Goal: Find specific page/section: Find specific page/section

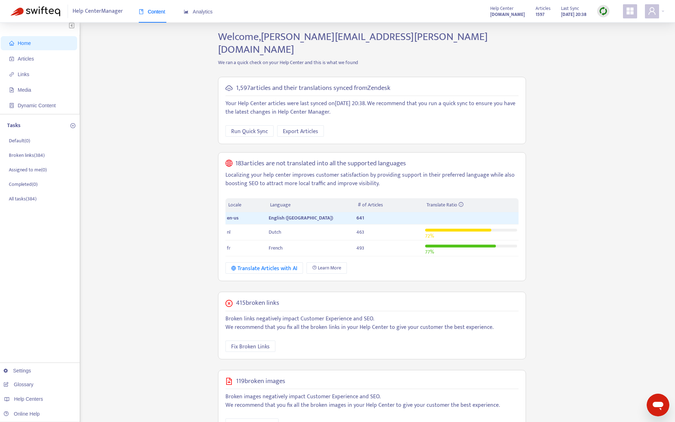
scroll to position [3, 0]
click at [57, 61] on span "Articles" at bounding box center [40, 58] width 62 height 14
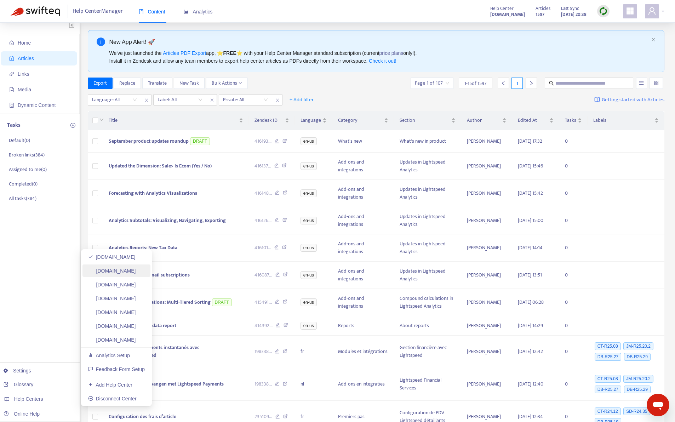
click at [134, 272] on link "[DOMAIN_NAME]" at bounding box center [112, 271] width 48 height 6
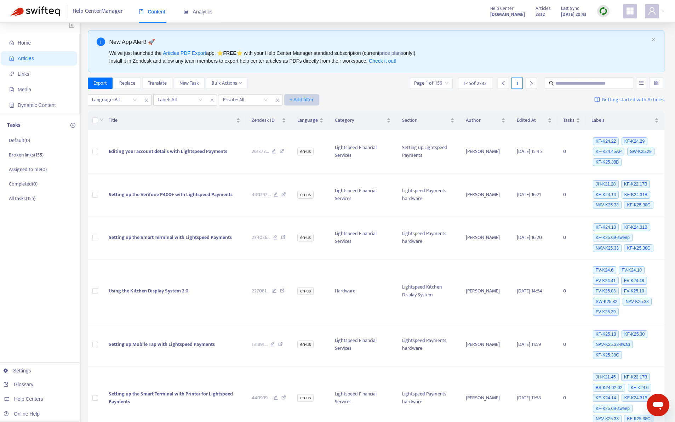
click at [300, 101] on span "+ Add filter" at bounding box center [301, 100] width 24 height 8
click at [315, 133] on span "Category" at bounding box center [312, 137] width 44 height 8
click at [313, 99] on div at bounding box center [307, 101] width 43 height 8
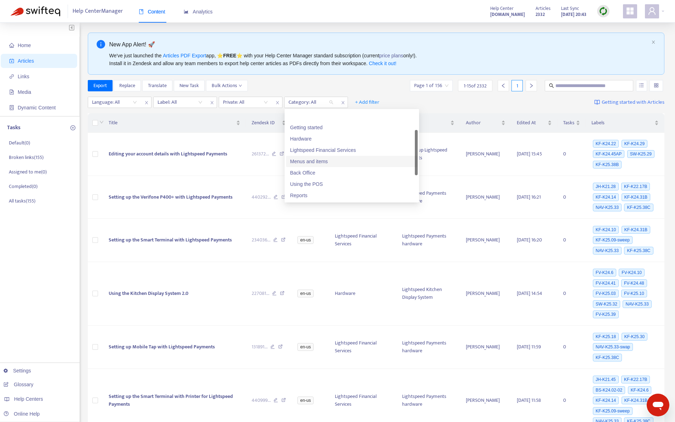
scroll to position [45, 0]
click at [327, 161] on div "Add-ons and integrations" at bounding box center [351, 161] width 123 height 8
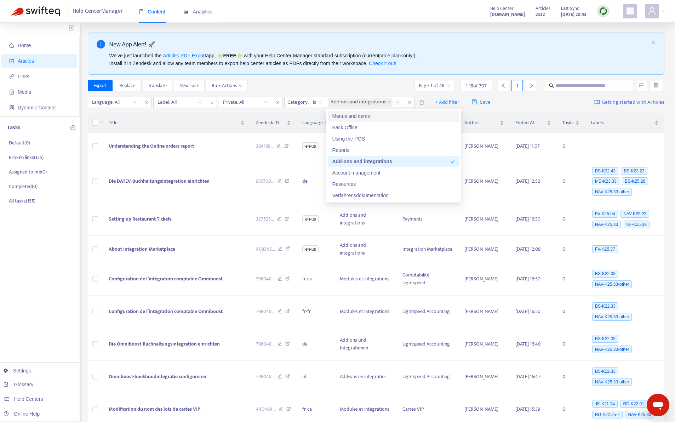
click at [362, 80] on div "Export Replace Translate New Task Bulk Actions Page 1 of 48 1 - 15 of 707 1" at bounding box center [376, 85] width 577 height 11
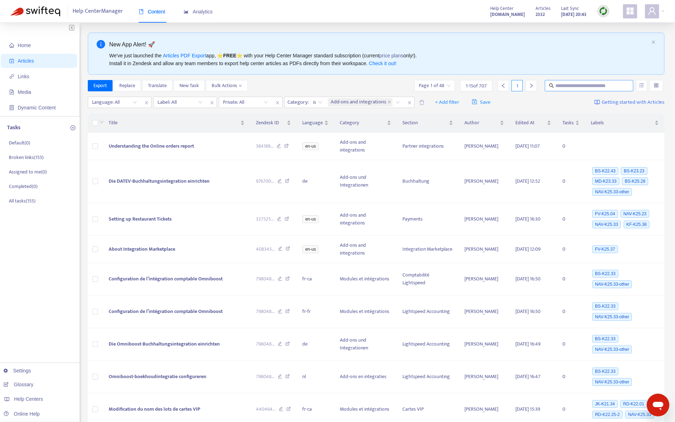
click at [580, 84] on input "text" at bounding box center [589, 86] width 68 height 8
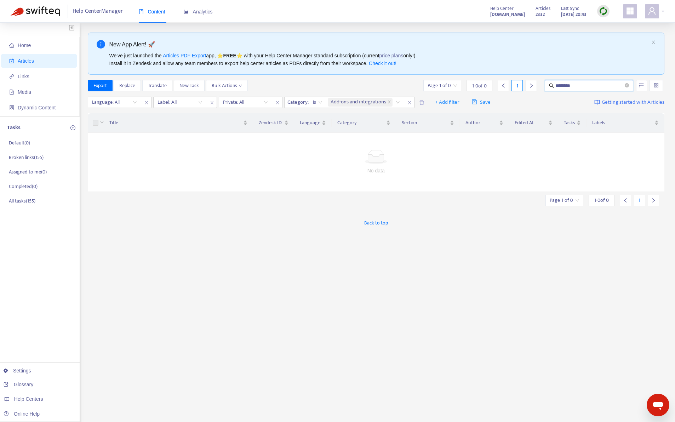
type input "********"
click at [398, 103] on div "Add-ons and integrations" at bounding box center [364, 102] width 77 height 11
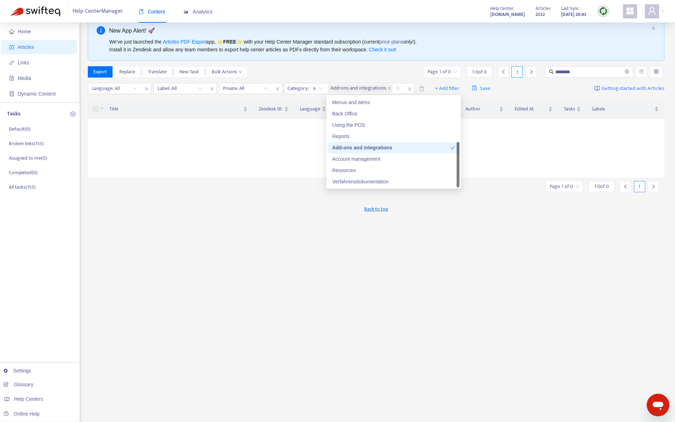
scroll to position [18, 0]
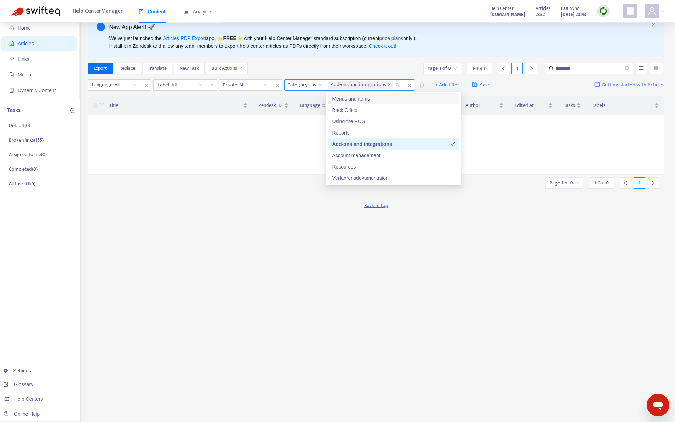
click at [297, 83] on span "Category :" at bounding box center [296, 85] width 25 height 11
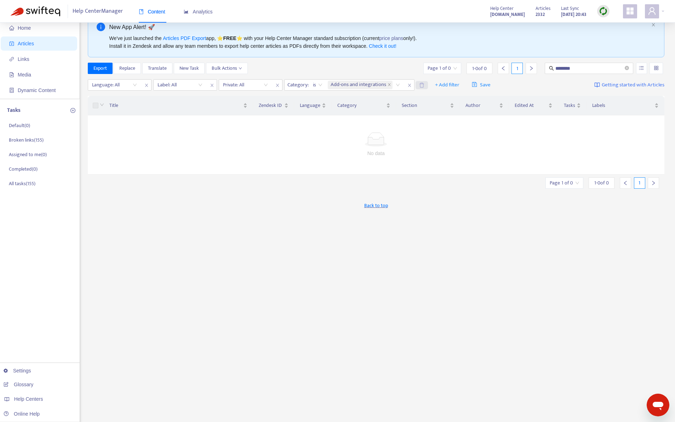
click at [422, 84] on icon "delete" at bounding box center [421, 84] width 5 height 5
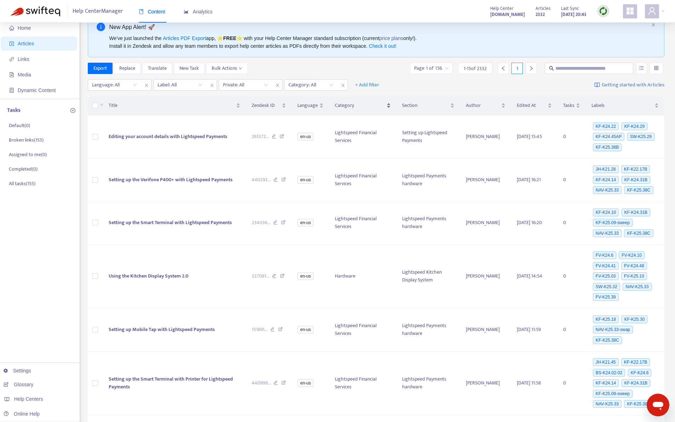
scroll to position [18, 0]
click at [367, 89] on span "+ Add filter" at bounding box center [367, 85] width 24 height 8
click at [359, 122] on span "Section" at bounding box center [377, 122] width 44 height 8
click at [376, 85] on div at bounding box center [372, 85] width 43 height 8
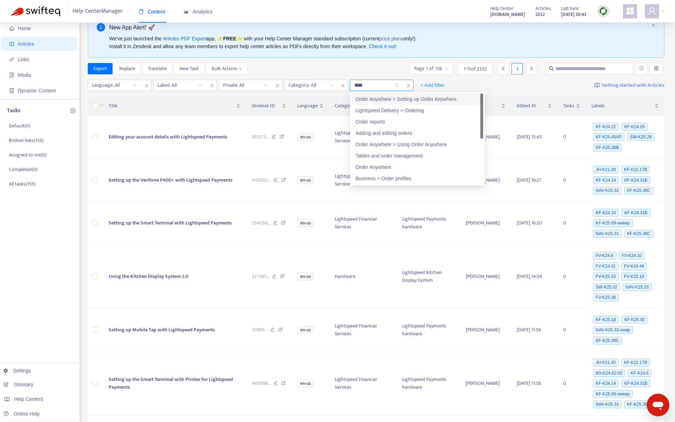
type input "*****"
click at [389, 99] on div "Order Anywhere > Setting up Order Anywhere" at bounding box center [417, 99] width 123 height 8
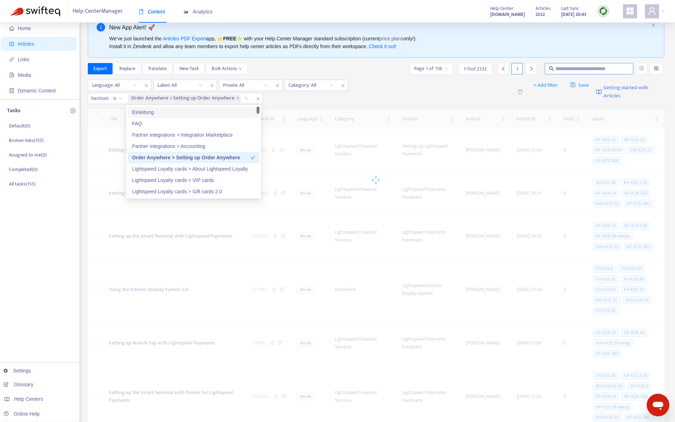
click at [594, 71] on input "text" at bounding box center [589, 69] width 68 height 8
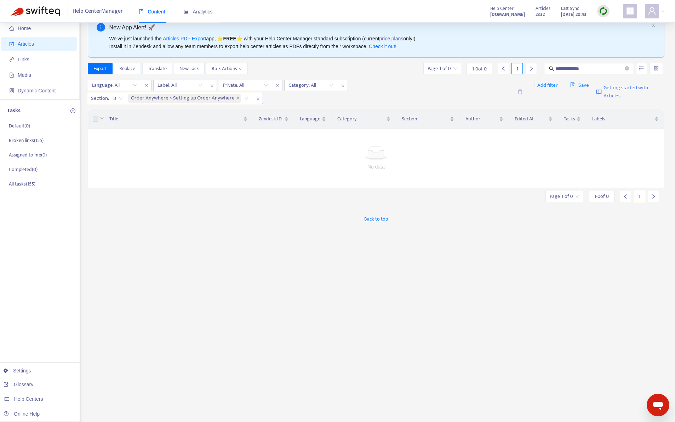
click at [256, 97] on icon "close" at bounding box center [257, 98] width 3 height 3
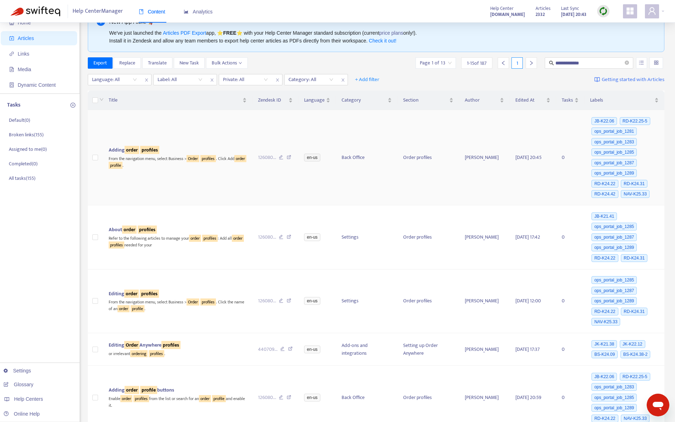
scroll to position [24, 0]
click at [584, 62] on input "**********" at bounding box center [589, 62] width 68 height 8
type input "*******"
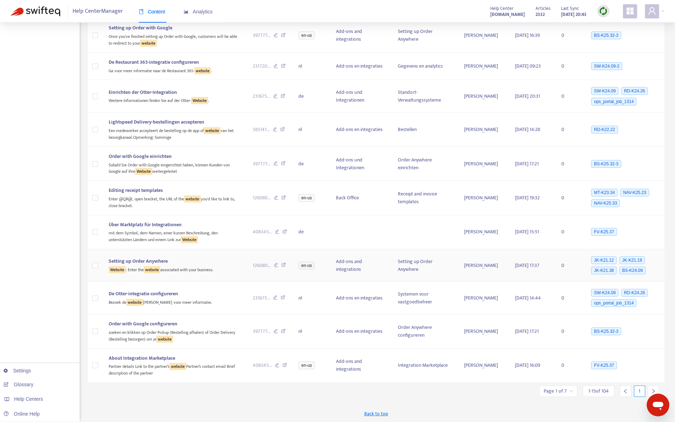
scroll to position [232, 0]
